Goal: Task Accomplishment & Management: Use online tool/utility

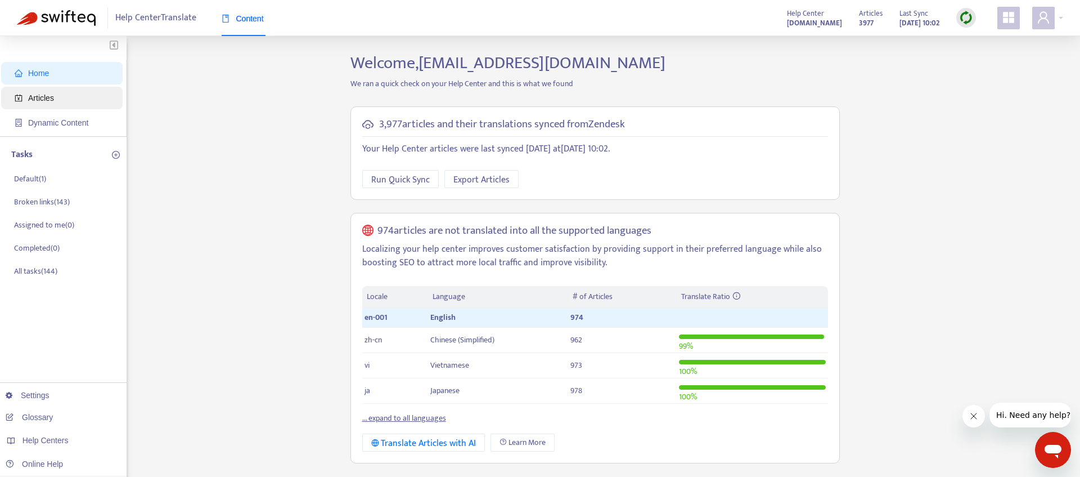
click at [69, 102] on span "Articles" at bounding box center [64, 98] width 99 height 23
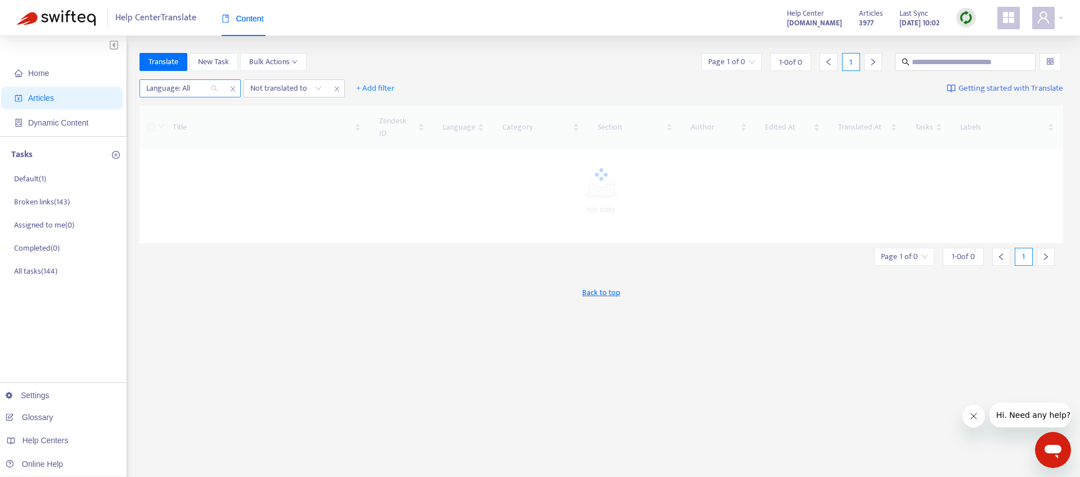
click at [186, 88] on div at bounding box center [176, 89] width 68 height 14
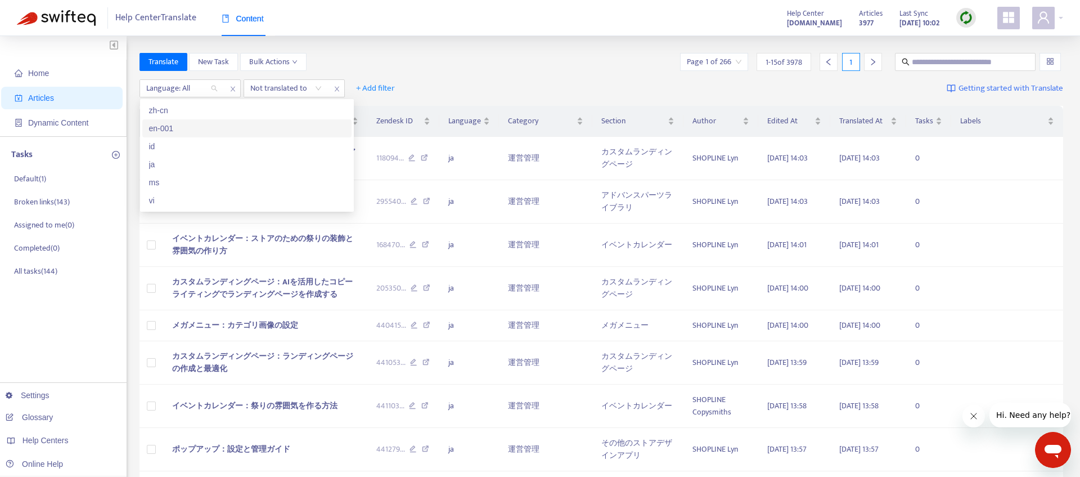
click at [196, 131] on div "en-001" at bounding box center [247, 128] width 196 height 12
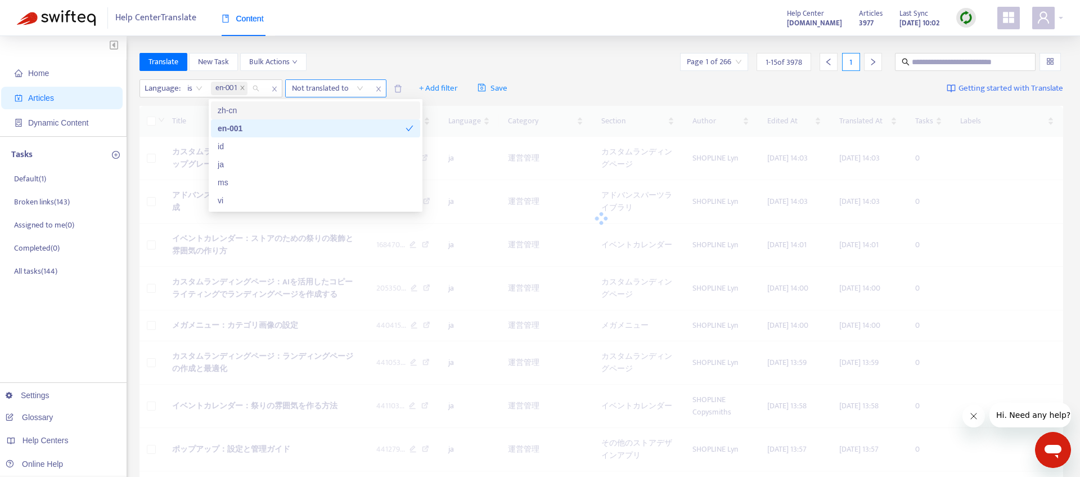
click at [338, 86] on div at bounding box center [322, 89] width 68 height 14
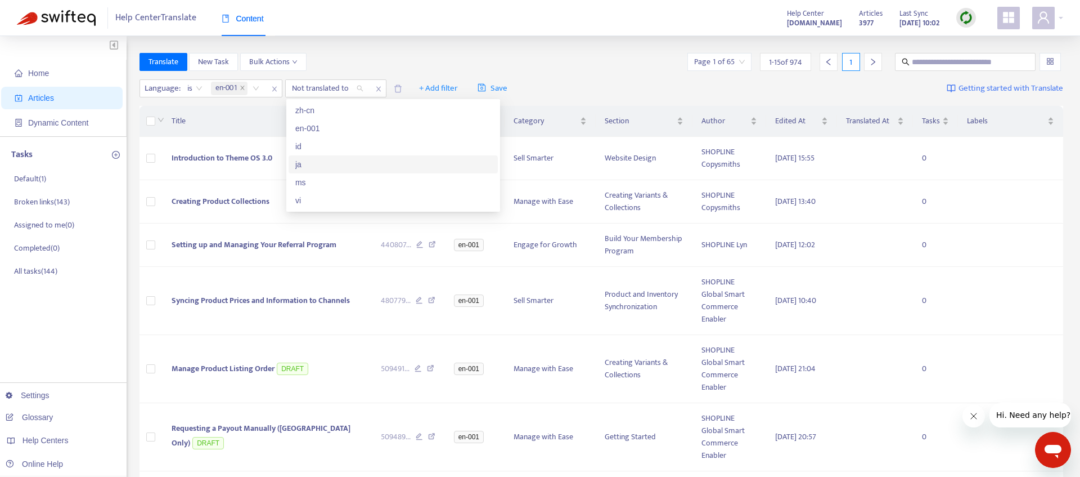
click at [325, 160] on div "ja" at bounding box center [393, 164] width 196 height 12
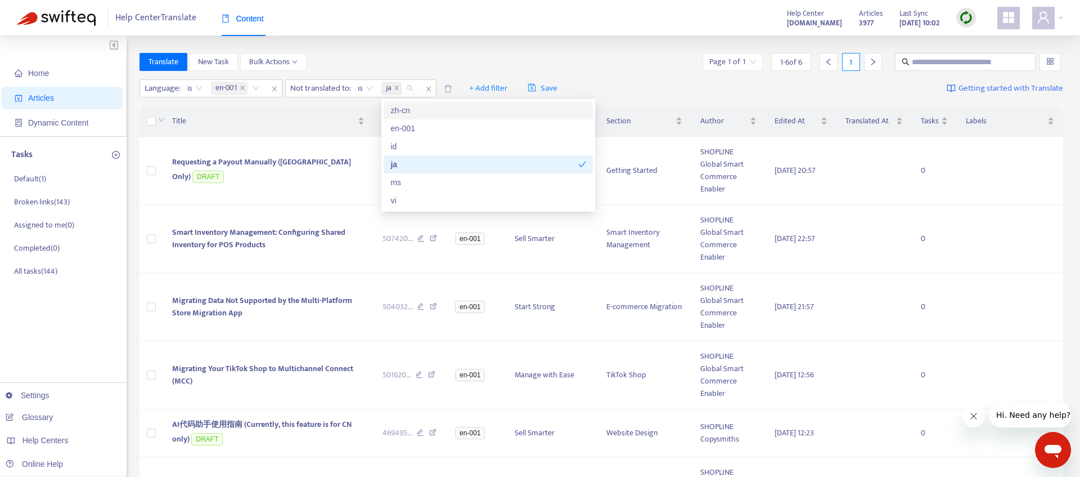
click at [603, 62] on div "Translate New Task Bulk Actions Page 1 of 1 1 - 6 of 6 1" at bounding box center [602, 62] width 925 height 18
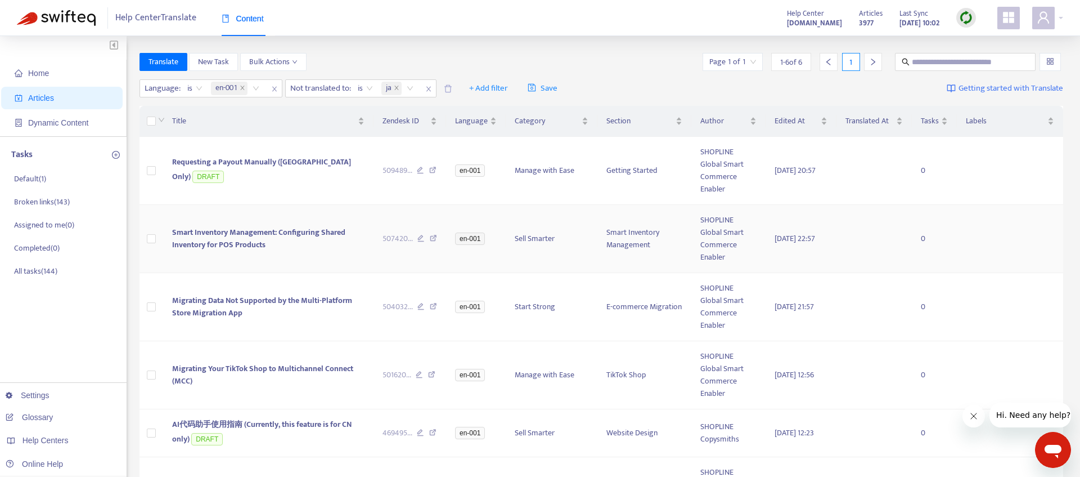
click at [154, 247] on td at bounding box center [152, 239] width 24 height 68
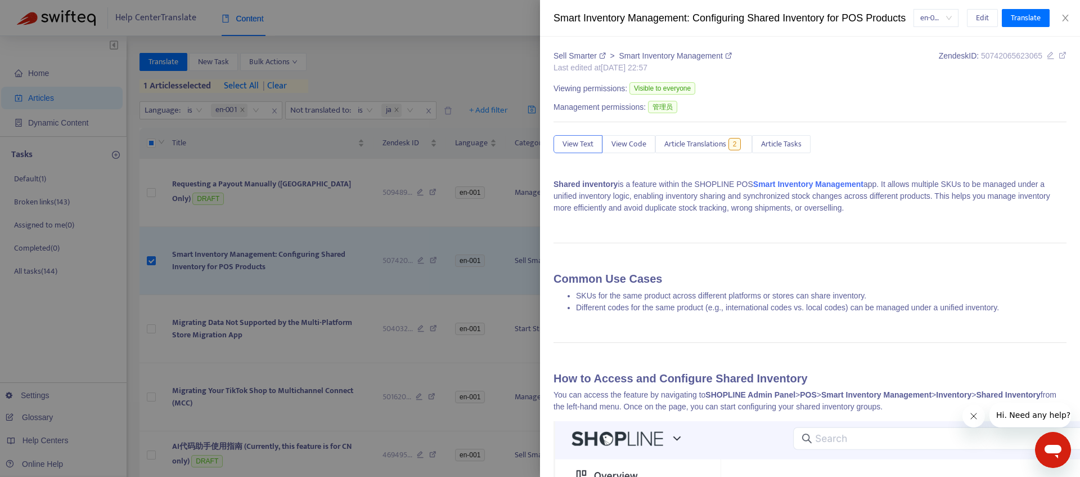
click at [150, 330] on div at bounding box center [540, 238] width 1080 height 477
